Goal: Ask a question: Seek information or help from site administrators or community

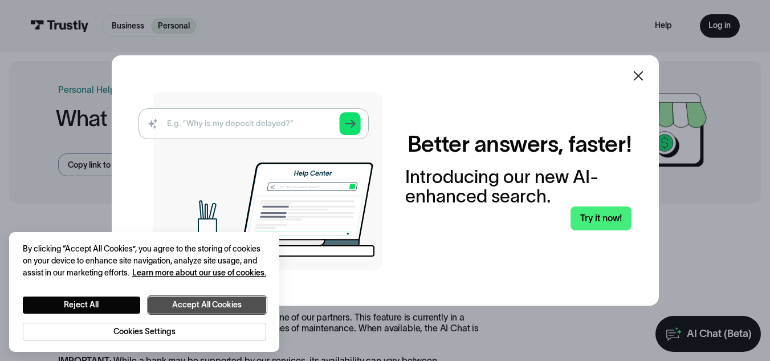
click at [217, 305] on button "Accept All Cookies" at bounding box center [207, 304] width 118 height 17
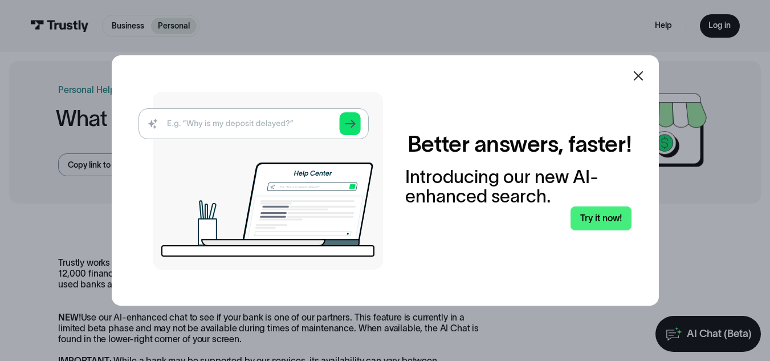
click at [643, 78] on icon at bounding box center [638, 76] width 10 height 10
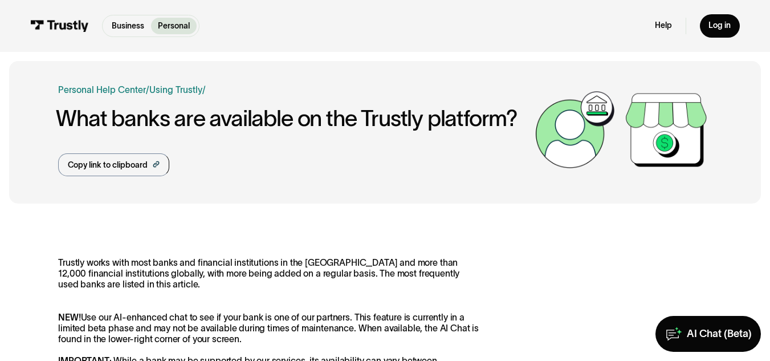
click at [56, 26] on img at bounding box center [59, 26] width 59 height 13
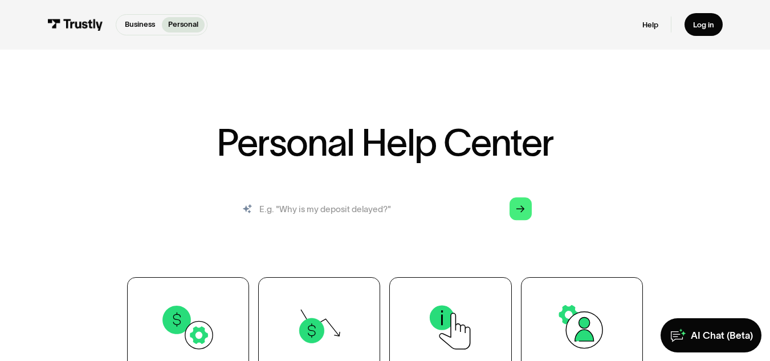
click at [367, 216] on input "search" at bounding box center [385, 208] width 311 height 34
type input "bank lookup"
click at [524, 212] on div "Arrow Right" at bounding box center [520, 208] width 9 height 9
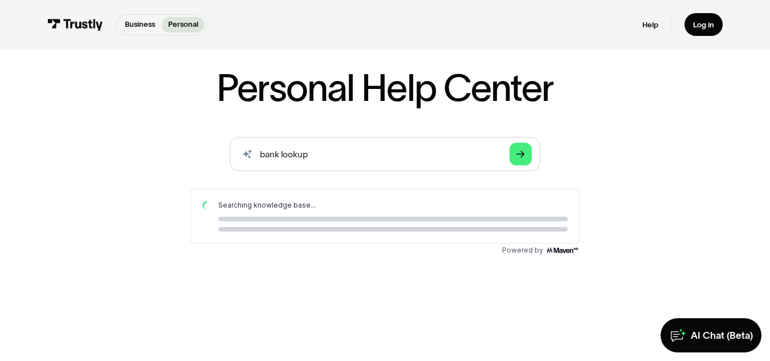
scroll to position [82, 0]
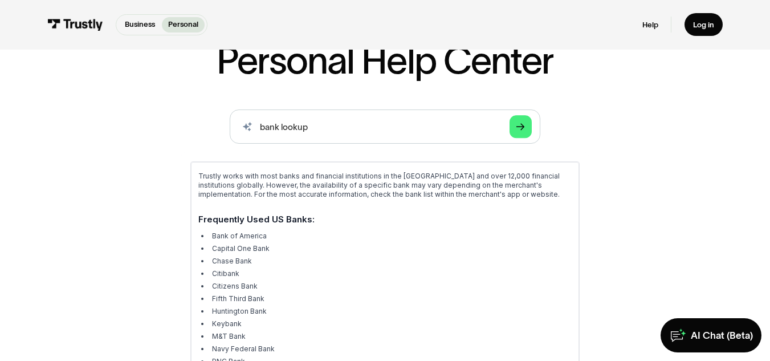
click at [420, 191] on p "Trustly works with most banks and financial institutions in the US and over 12,…" at bounding box center [384, 184] width 373 height 27
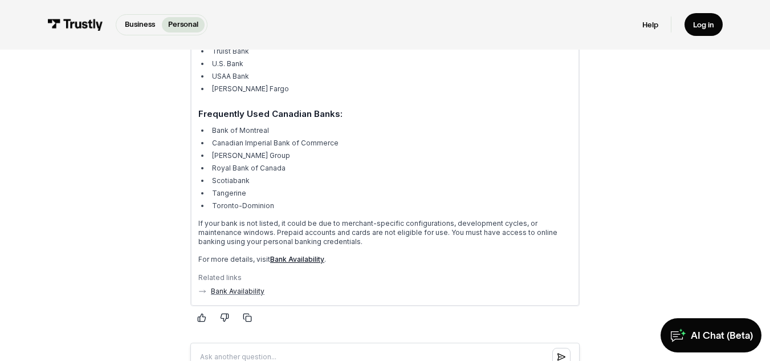
scroll to position [447, 0]
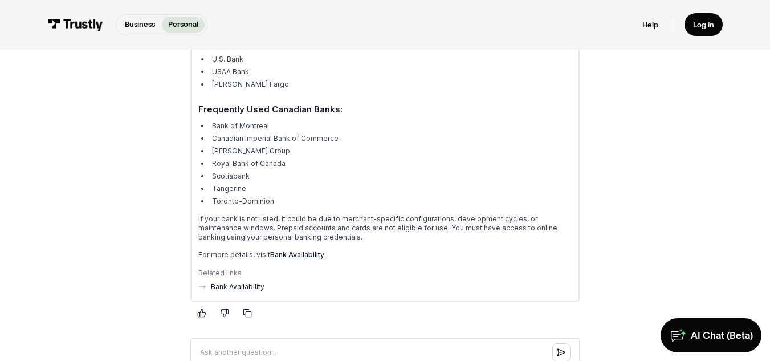
click at [307, 256] on link "Bank Availability" at bounding box center [297, 255] width 54 height 9
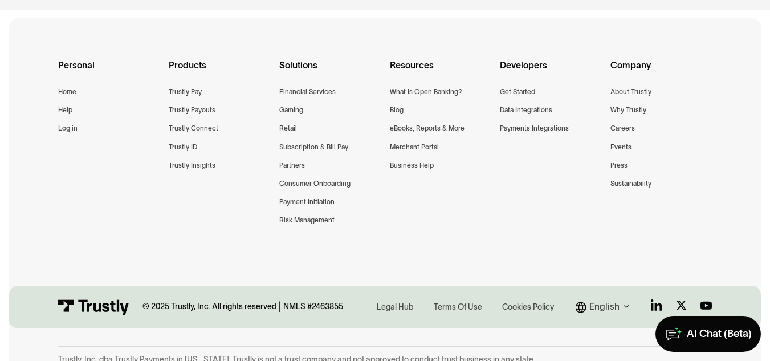
scroll to position [1630, 0]
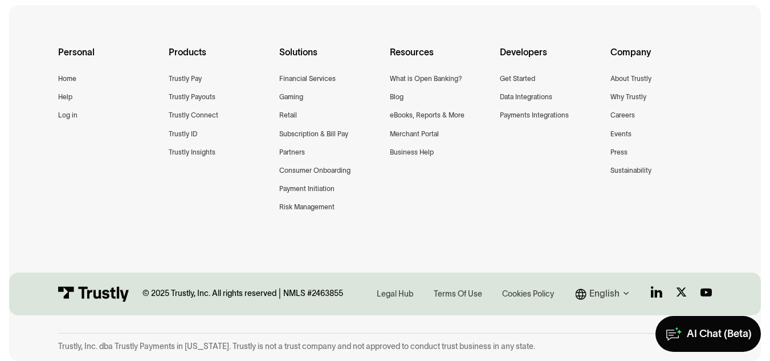
click at [747, 194] on div "Personal Home Help Log in Products Trustly Pay Trustly Payouts Trustly Connect …" at bounding box center [384, 143] width 751 height 276
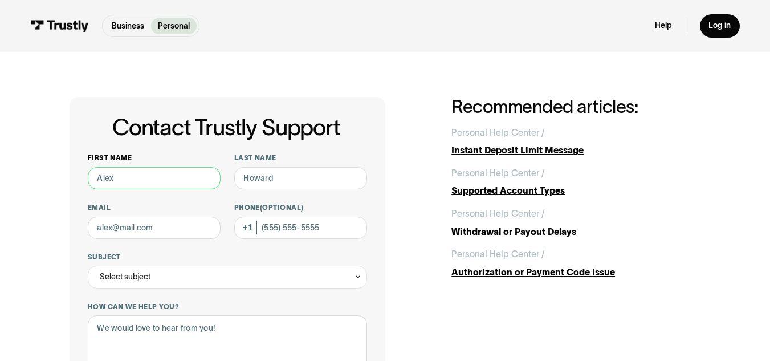
click at [143, 181] on input "First name" at bounding box center [154, 178] width 133 height 23
type input "Joel"
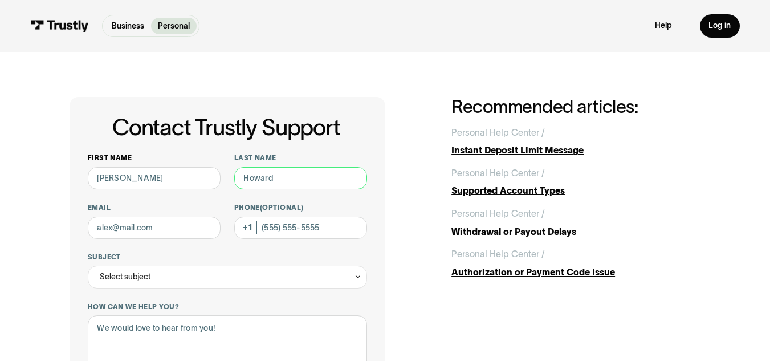
type input "Wyman-Davis"
type input "jwymandavis91@gmail.com"
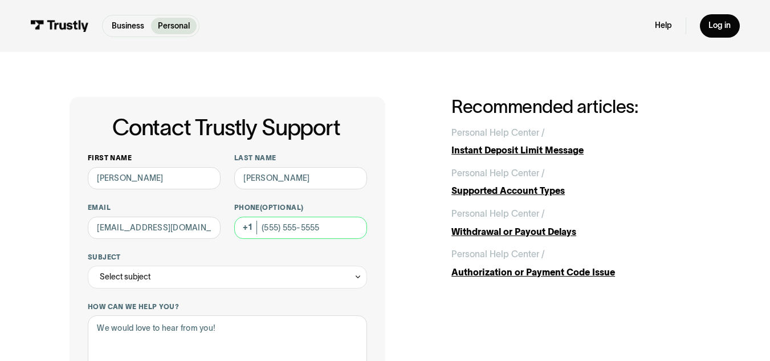
type input "(207) 233-6226"
drag, startPoint x: 337, startPoint y: 225, endPoint x: 223, endPoint y: 232, distance: 114.7
click at [271, 280] on div "Select subject" at bounding box center [227, 276] width 279 height 23
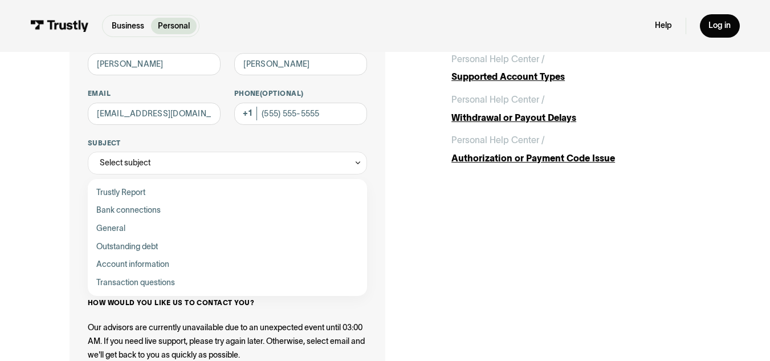
scroll to position [117, 0]
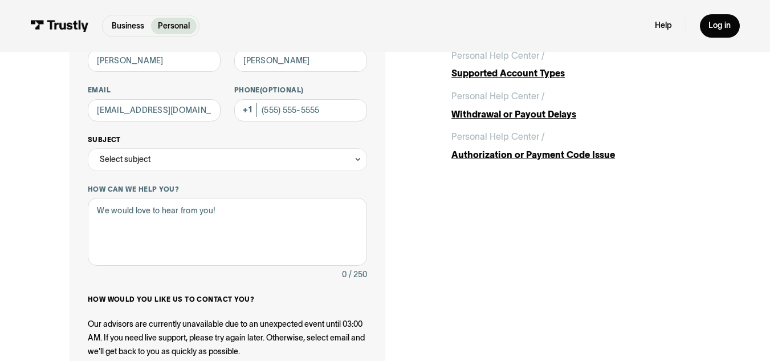
click at [338, 154] on div "Select subject" at bounding box center [227, 159] width 279 height 23
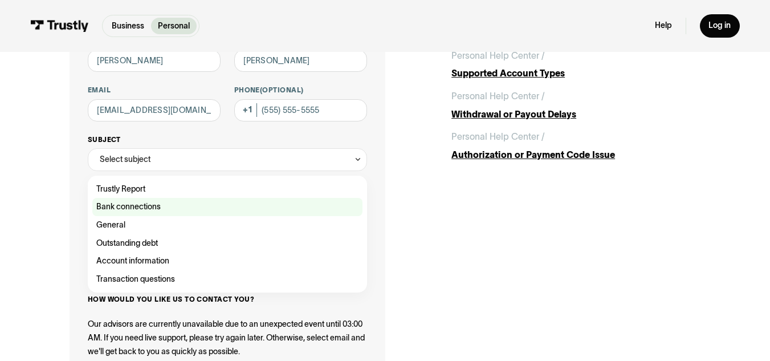
click at [145, 204] on div "Contact Trustly Support" at bounding box center [227, 207] width 270 height 18
type input "**********"
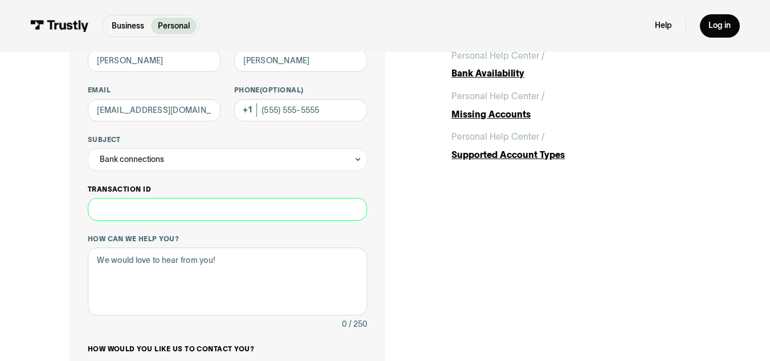
click at [193, 213] on input "Transaction ID" at bounding box center [227, 209] width 279 height 23
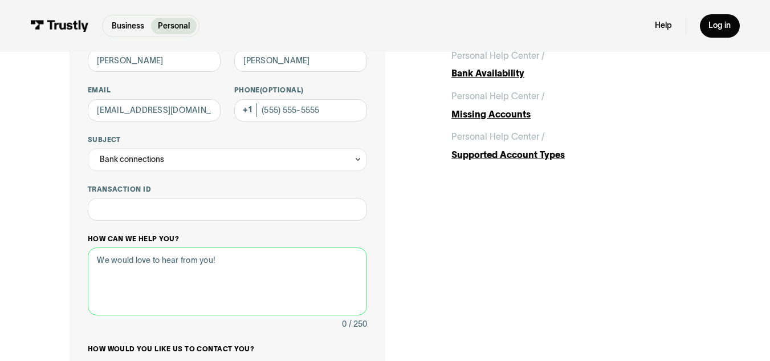
click at [193, 297] on textarea "How can we help you?" at bounding box center [227, 281] width 279 height 68
click at [342, 154] on div "Bank connections" at bounding box center [227, 159] width 279 height 23
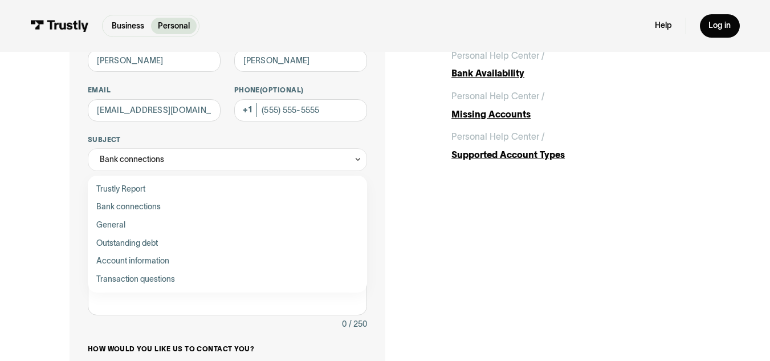
click at [215, 132] on div "**********" at bounding box center [227, 277] width 279 height 482
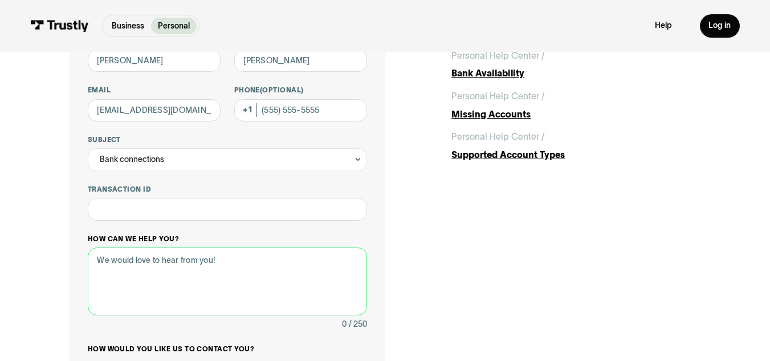
click at [163, 280] on textarea "How can we help you?" at bounding box center [227, 281] width 279 height 68
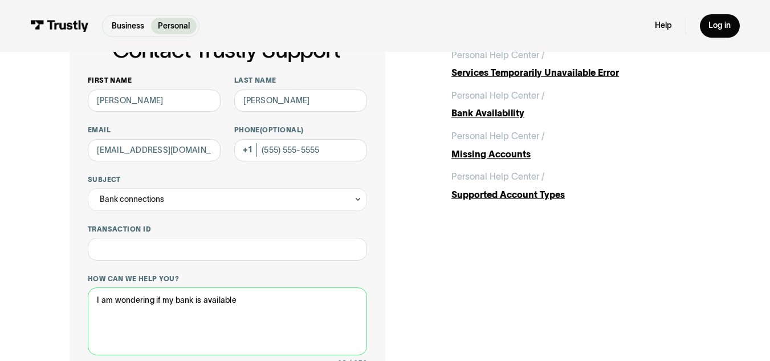
scroll to position [80, 0]
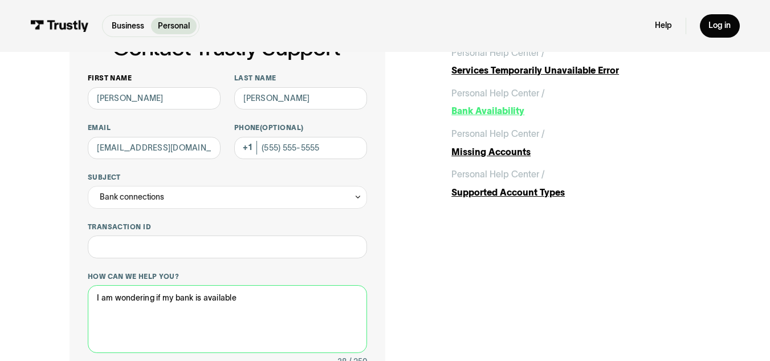
type textarea "I am wondering if my bank is available"
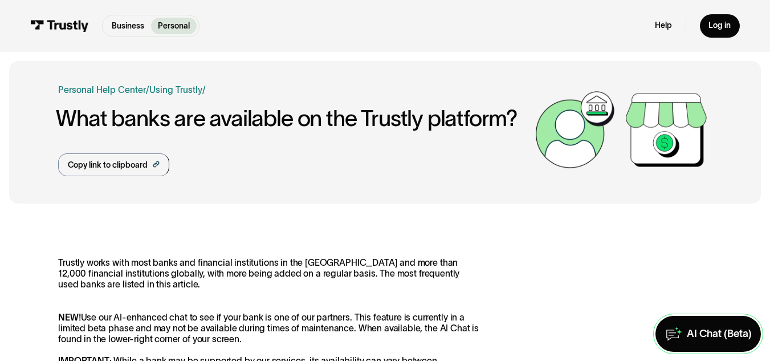
click at [692, 334] on div "AI Chat (Beta)" at bounding box center [718, 333] width 65 height 13
